Goal: Task Accomplishment & Management: Use online tool/utility

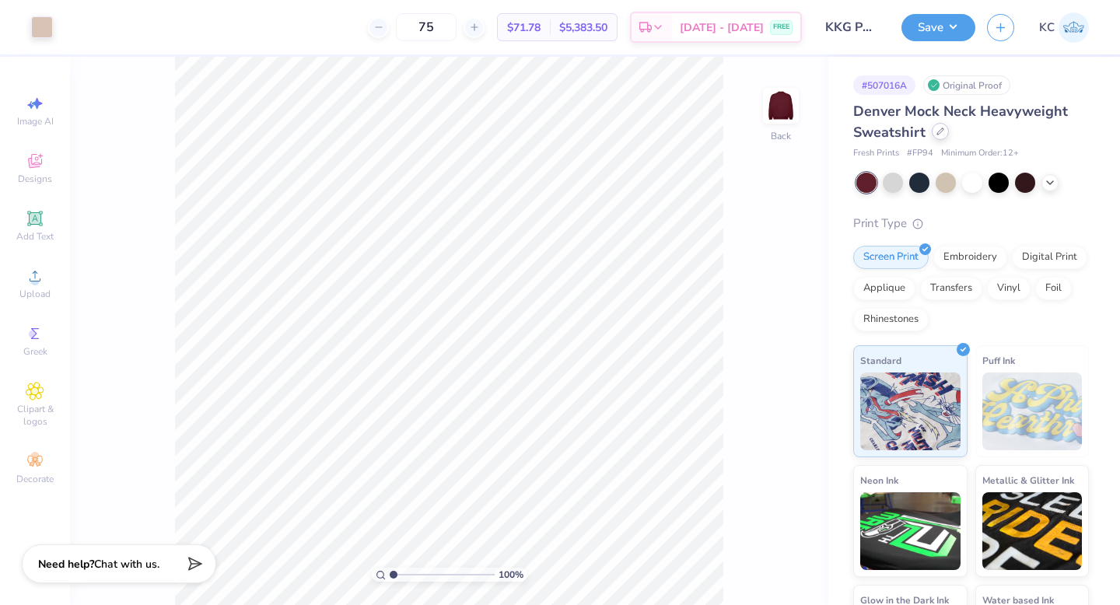
click at [937, 135] on icon at bounding box center [940, 132] width 8 height 8
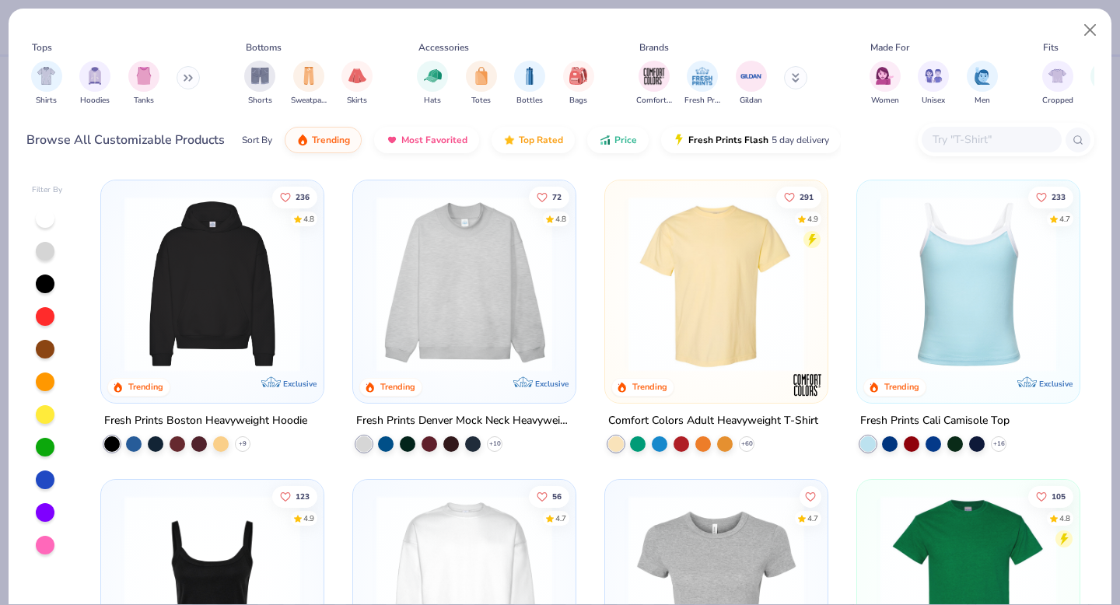
click at [744, 293] on img at bounding box center [716, 284] width 191 height 176
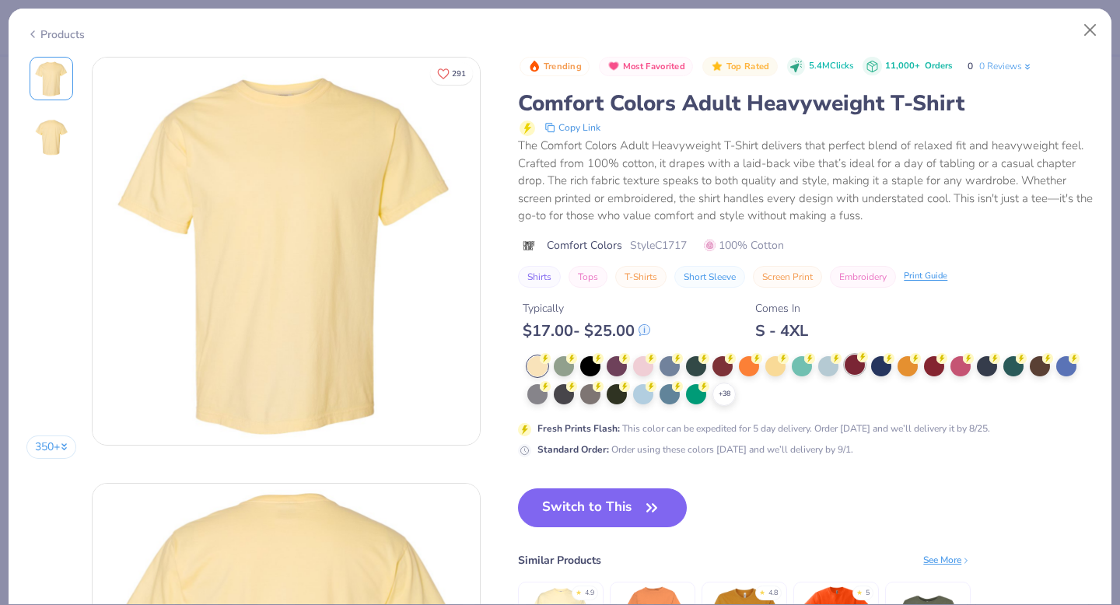
click at [845, 359] on div "Trending Most Favorited Top Rated 5.4M Clicks 11,000+ Orders 0 0 Reviews Comfor…" at bounding box center [806, 257] width 576 height 401
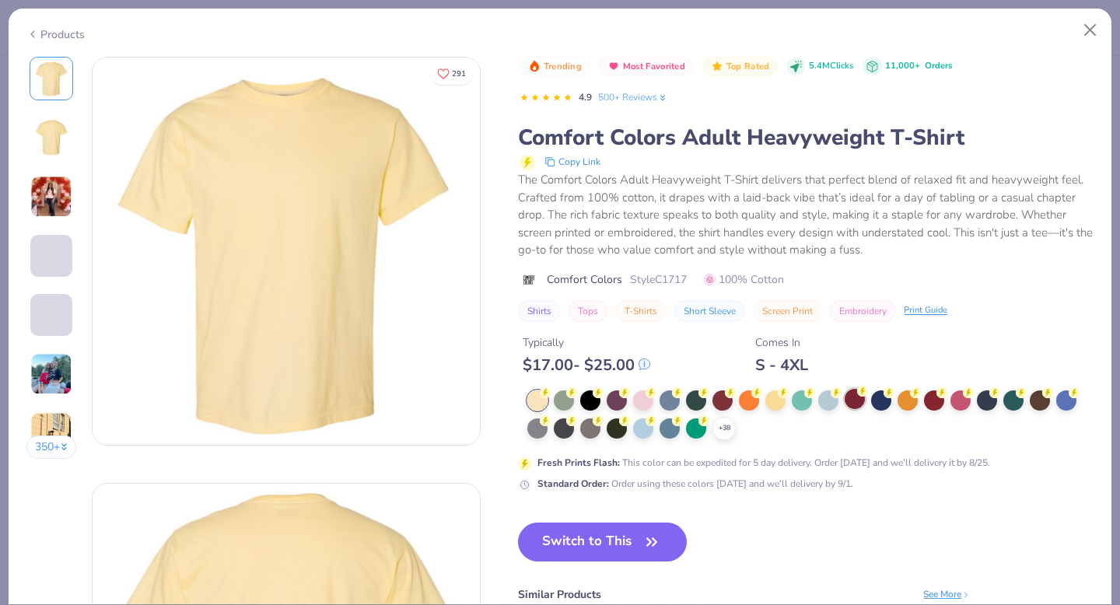
click at [849, 397] on div at bounding box center [855, 399] width 20 height 20
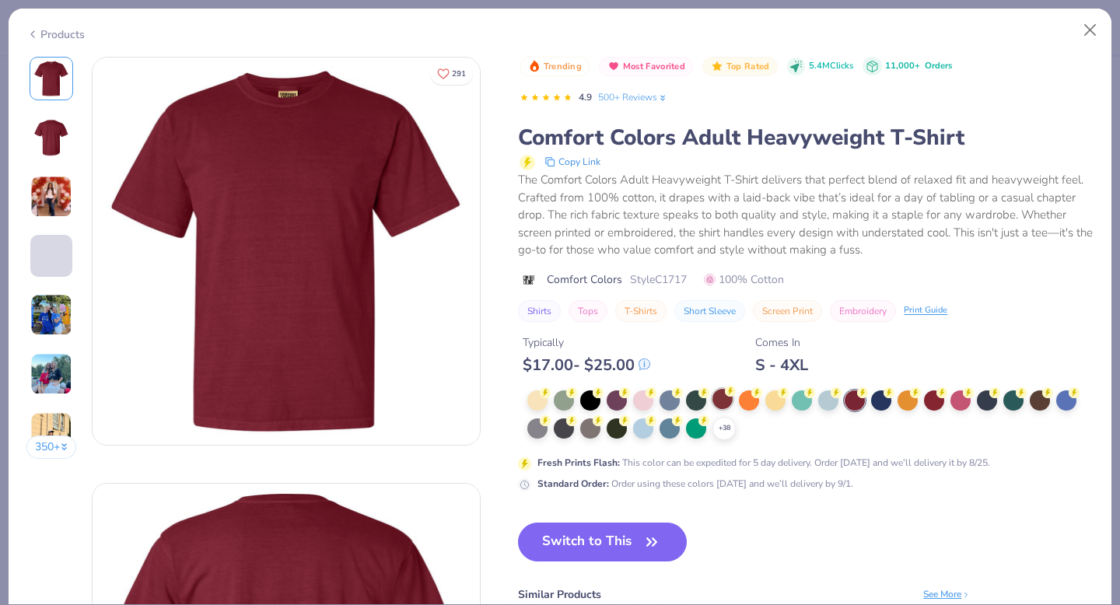
click at [722, 401] on div at bounding box center [722, 399] width 20 height 20
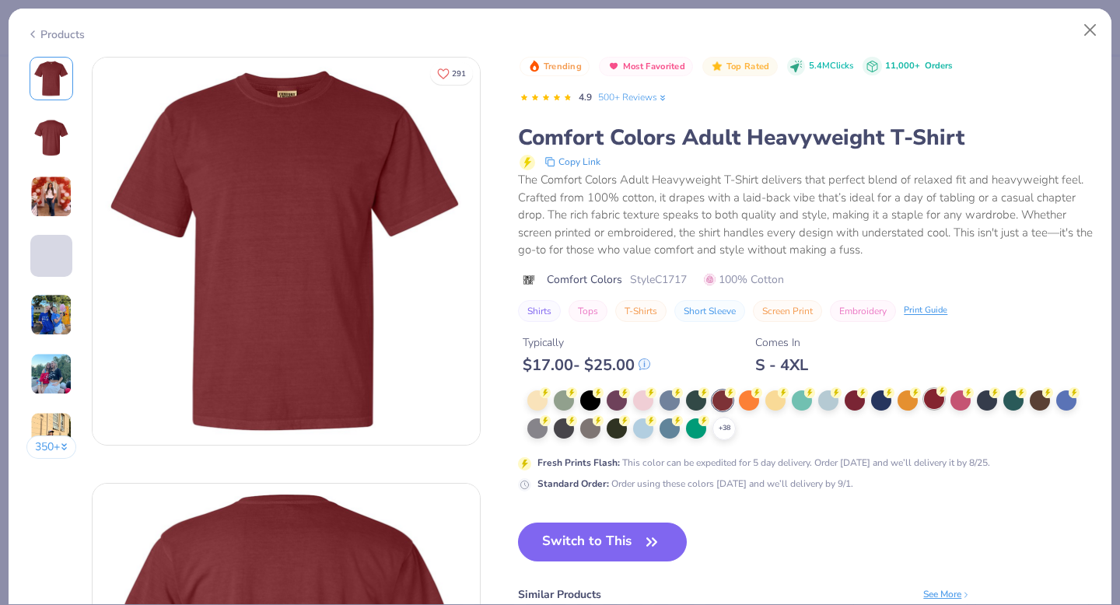
click at [927, 397] on div at bounding box center [934, 399] width 20 height 20
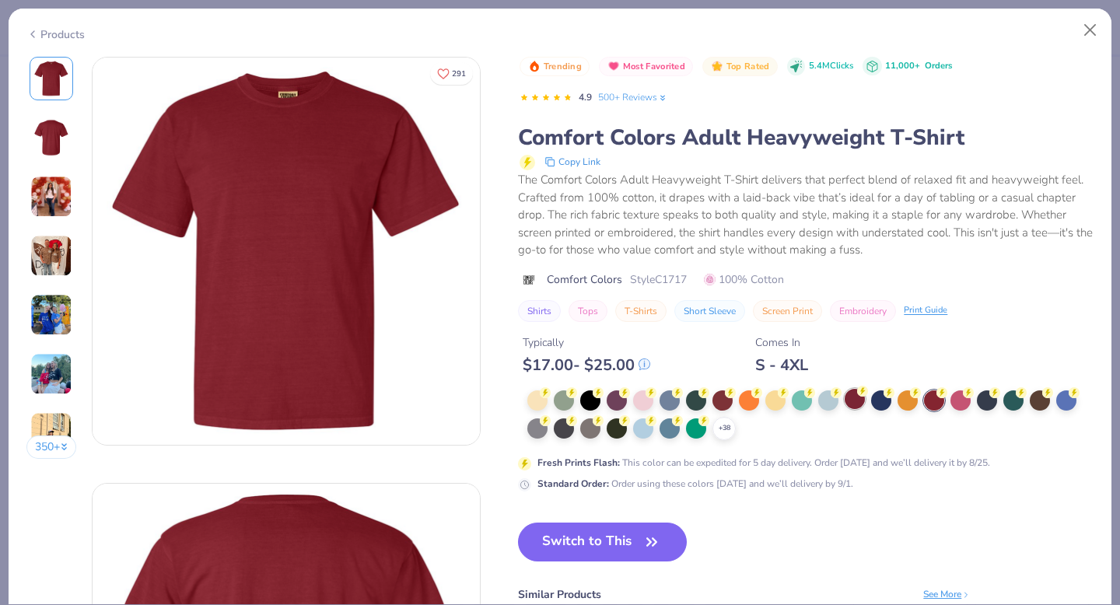
click at [856, 404] on div at bounding box center [855, 399] width 20 height 20
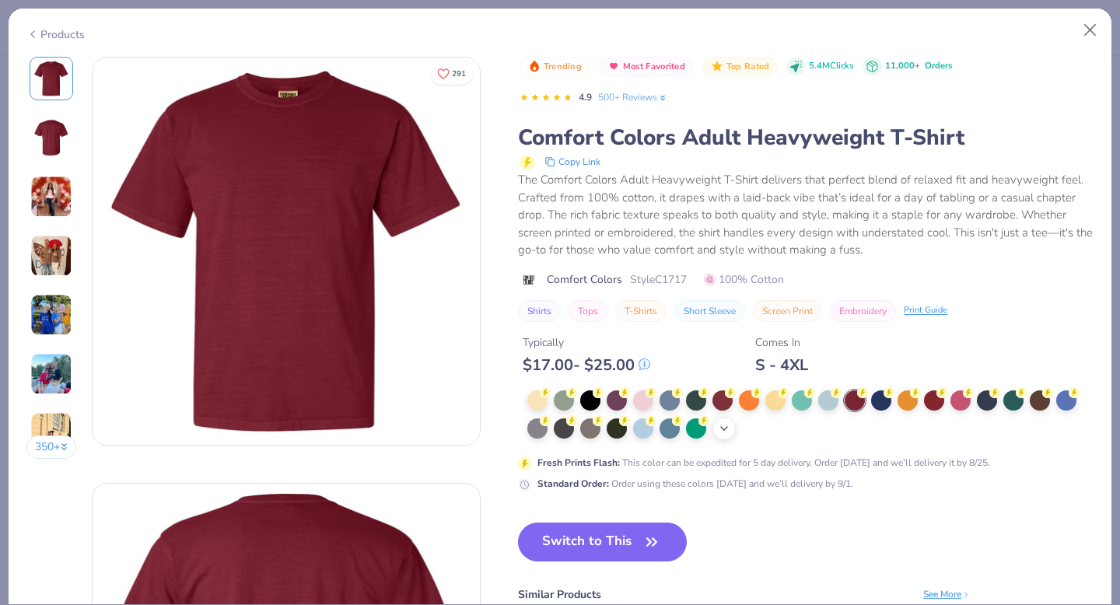
click at [726, 429] on icon at bounding box center [724, 428] width 12 height 12
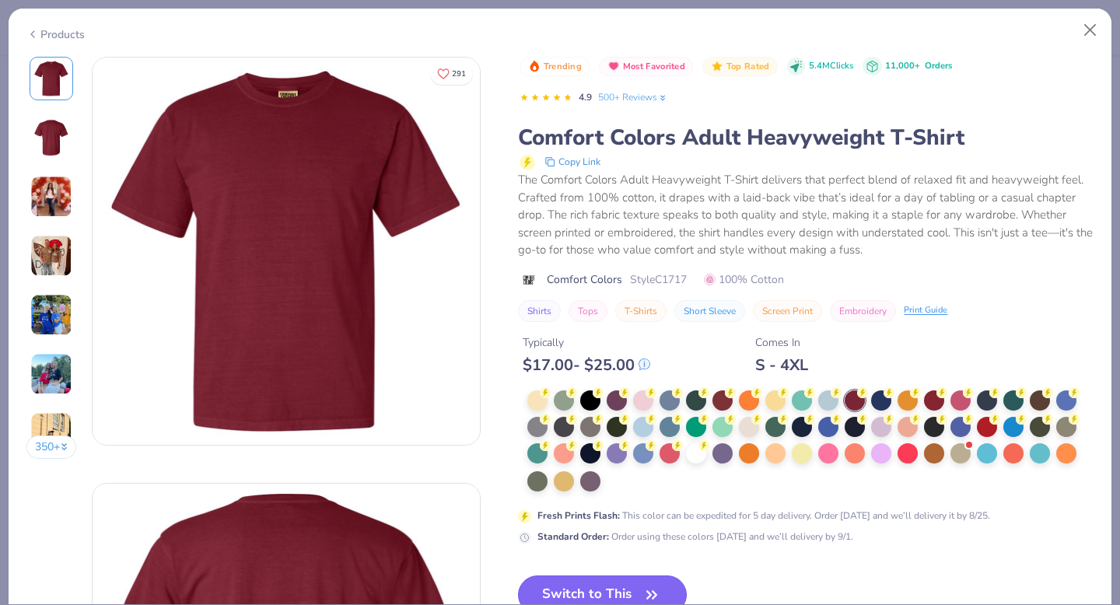
click at [635, 587] on button "Switch to This" at bounding box center [602, 595] width 169 height 39
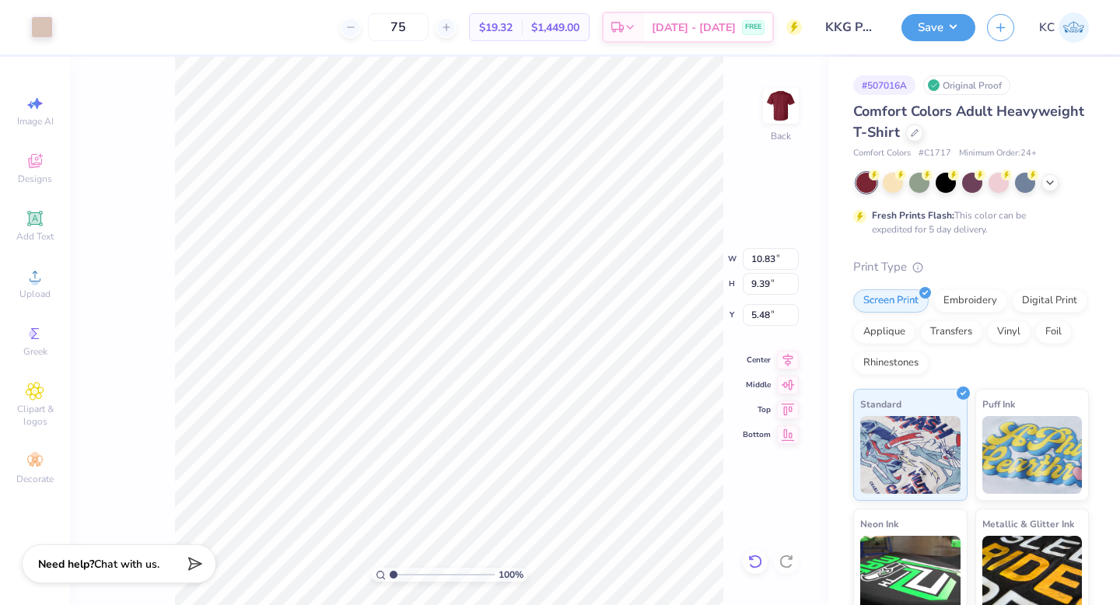
click at [753, 557] on icon at bounding box center [755, 562] width 16 height 16
type input "6.16"
click at [753, 557] on icon at bounding box center [755, 562] width 16 height 16
click at [508, 430] on li "Group" at bounding box center [524, 434] width 122 height 30
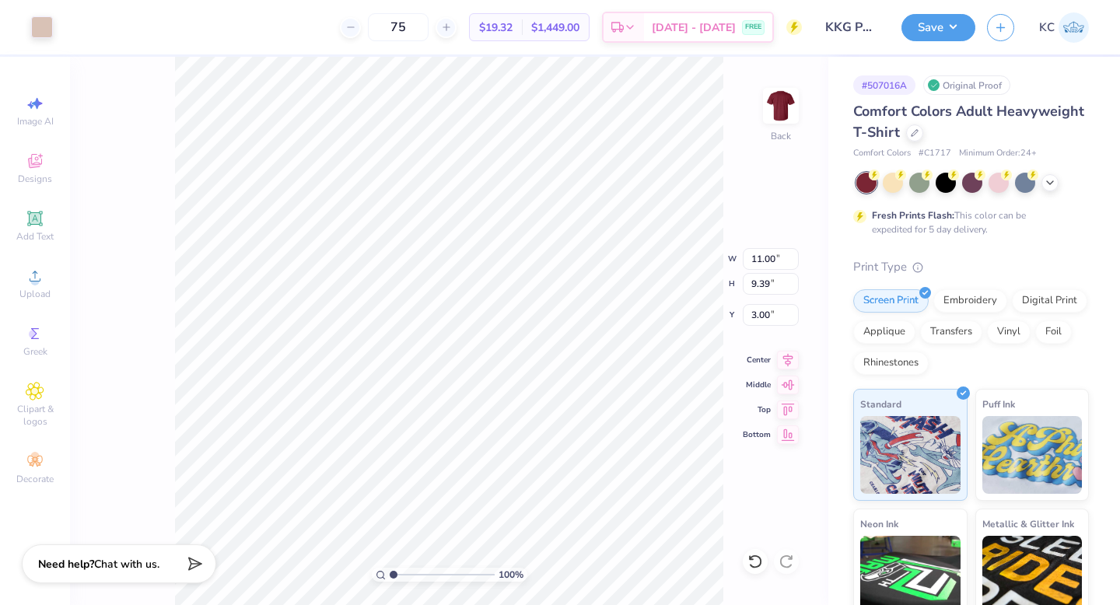
type input "3.00"
click at [1047, 184] on icon at bounding box center [1050, 181] width 12 height 12
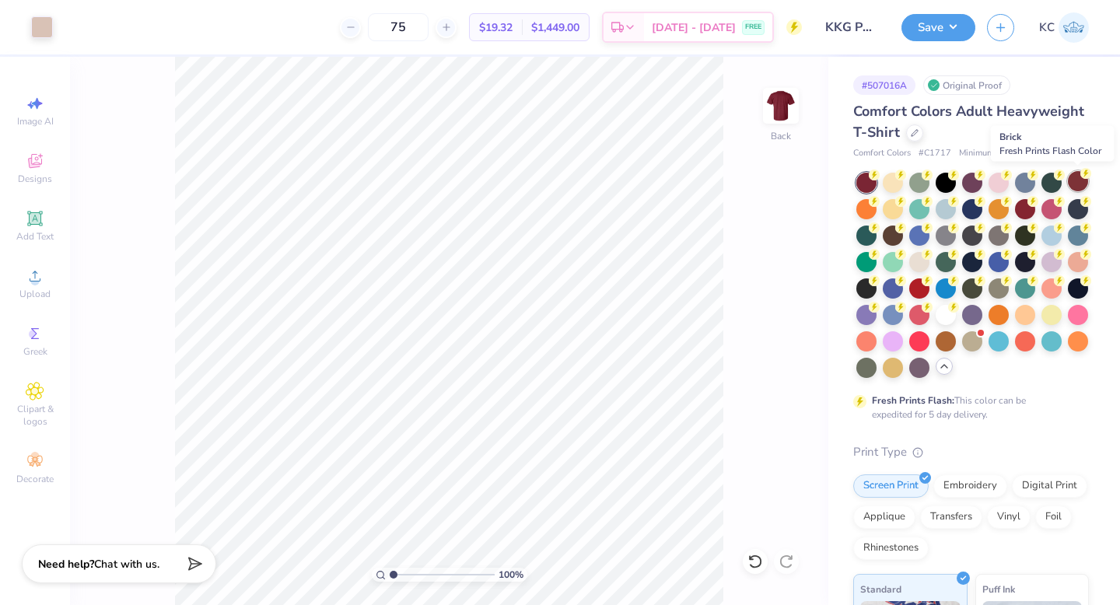
click at [1077, 180] on div at bounding box center [1078, 181] width 20 height 20
click at [944, 208] on div at bounding box center [946, 208] width 20 height 20
click at [926, 26] on button "Save" at bounding box center [938, 25] width 74 height 27
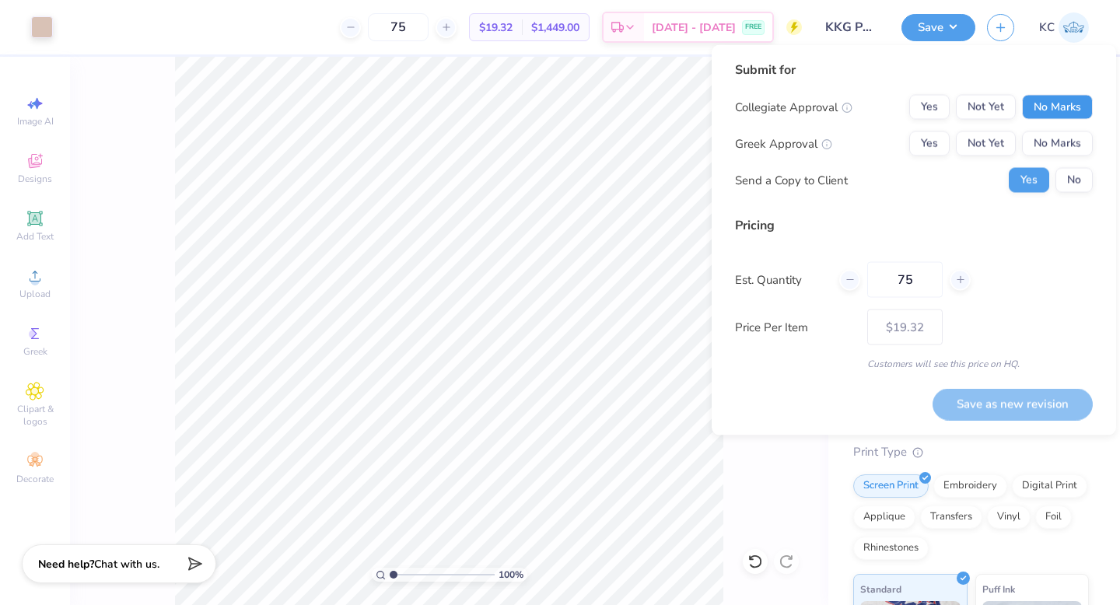
click at [1055, 107] on button "No Marks" at bounding box center [1057, 107] width 71 height 25
click at [996, 144] on button "Not Yet" at bounding box center [986, 143] width 60 height 25
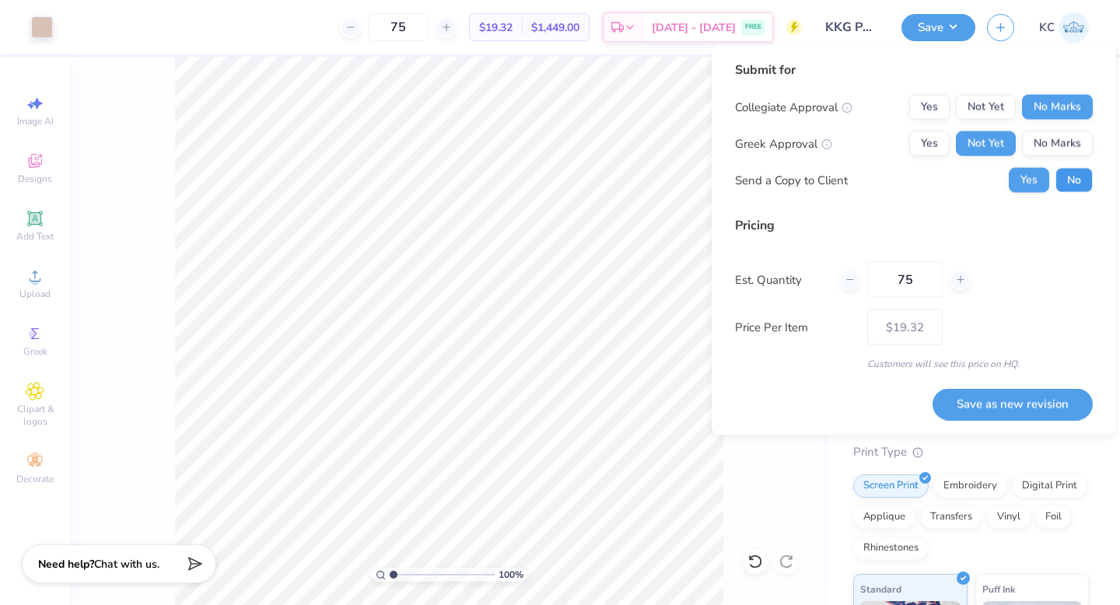
click at [1072, 180] on button "No" at bounding box center [1073, 180] width 37 height 25
click at [904, 285] on input "75" at bounding box center [904, 280] width 75 height 36
type input "50"
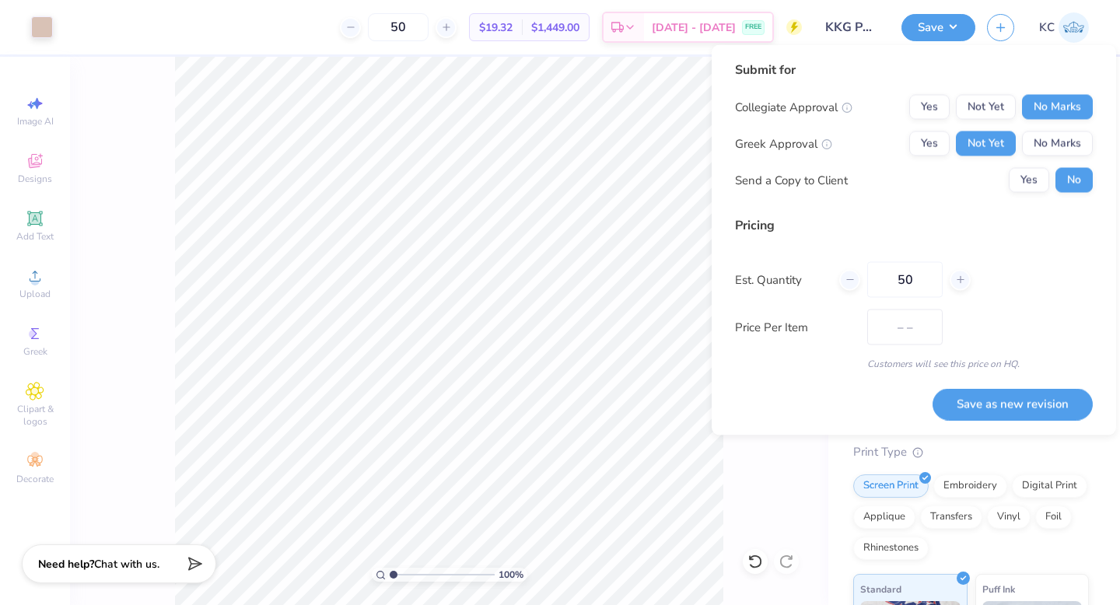
type input "$20.26"
type input "50"
click at [982, 401] on button "Save as new revision" at bounding box center [1013, 404] width 160 height 32
type input "$20.26"
